Goal: Task Accomplishment & Management: Manage account settings

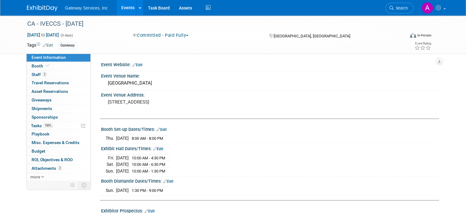
click at [44, 2] on div at bounding box center [46, 5] width 38 height 11
click at [43, 8] on img at bounding box center [42, 8] width 31 height 6
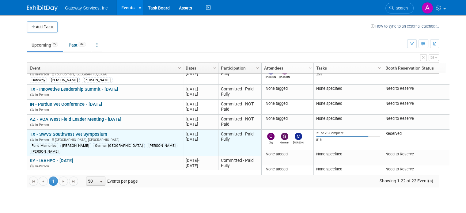
click at [91, 131] on link "TX - SWVS Southwest Vet Symposium" at bounding box center [68, 134] width 77 height 6
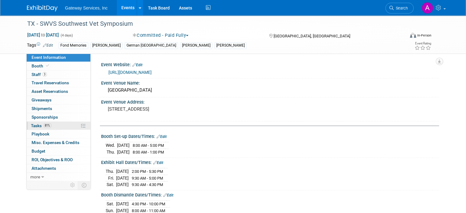
click at [59, 127] on link "81% Tasks 81%" at bounding box center [59, 126] width 64 height 8
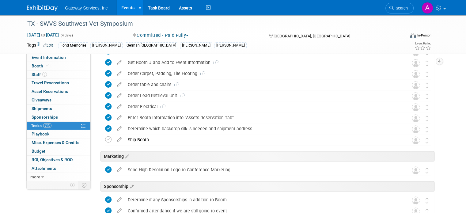
scroll to position [220, 0]
click at [115, 138] on icon at bounding box center [119, 138] width 11 height 8
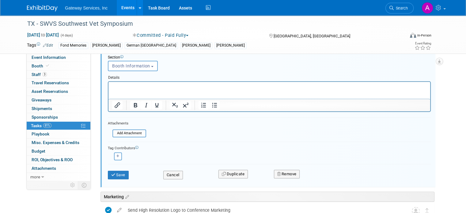
scroll to position [354, 0]
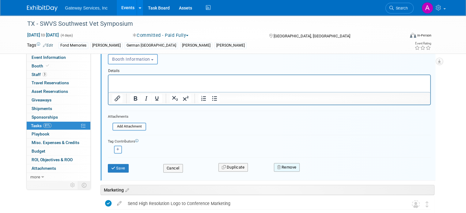
click at [290, 164] on button "Remove" at bounding box center [287, 167] width 26 height 9
click at [320, 172] on link "Yes" at bounding box center [321, 172] width 18 height 10
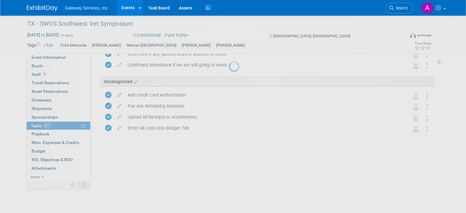
scroll to position [312, 0]
